Goal: Task Accomplishment & Management: Manage account settings

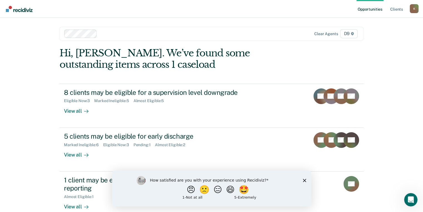
click at [304, 182] on div "How satisfied are you with your experience using Recidiviz? 😠 🙁 😑 😄 🤩 1 - Not a…" at bounding box center [211, 188] width 199 height 36
click at [304, 181] on icon "Close survey" at bounding box center [304, 179] width 3 height 3
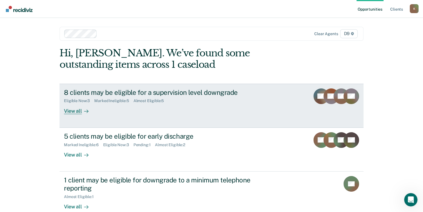
click at [84, 113] on icon at bounding box center [86, 111] width 4 height 4
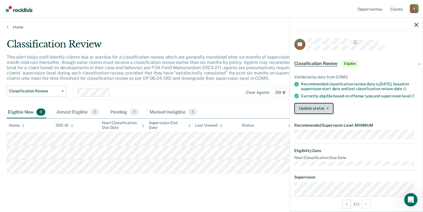
click at [305, 114] on button "Update status" at bounding box center [314, 108] width 39 height 11
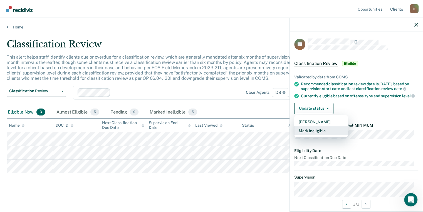
click at [312, 135] on button "Mark Ineligible" at bounding box center [322, 130] width 54 height 9
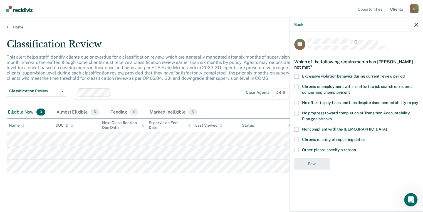
click at [311, 127] on span "Noncompliant with the [DEMOGRAPHIC_DATA]" at bounding box center [344, 129] width 85 height 4
click at [387, 127] on input "Noncompliant with the [DEMOGRAPHIC_DATA]" at bounding box center [387, 127] width 0 height 0
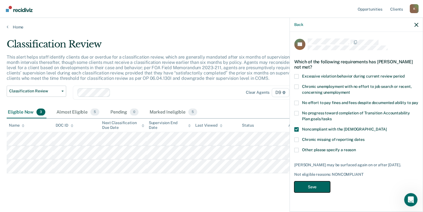
click at [312, 184] on button "Save" at bounding box center [313, 186] width 36 height 11
